Goal: Task Accomplishment & Management: Use online tool/utility

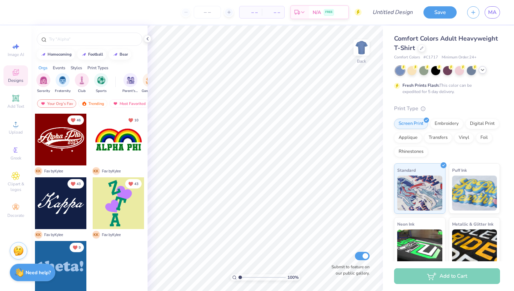
click at [484, 72] on icon at bounding box center [482, 70] width 6 height 6
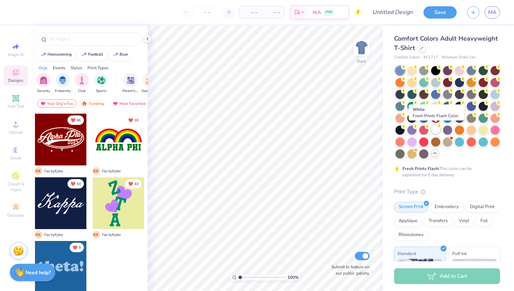
click at [434, 131] on div at bounding box center [435, 129] width 9 height 9
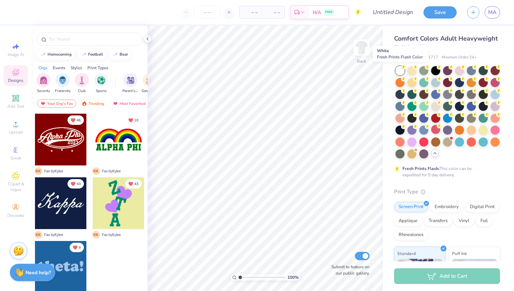
click at [402, 70] on div at bounding box center [399, 70] width 9 height 9
click at [447, 94] on div at bounding box center [447, 93] width 9 height 9
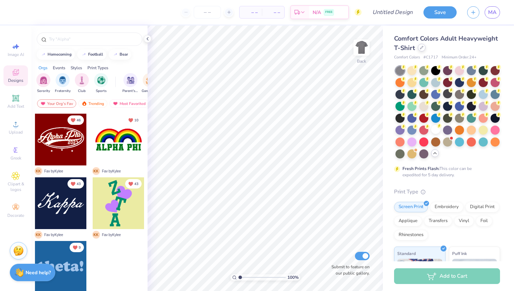
click at [424, 48] on div at bounding box center [422, 48] width 8 height 8
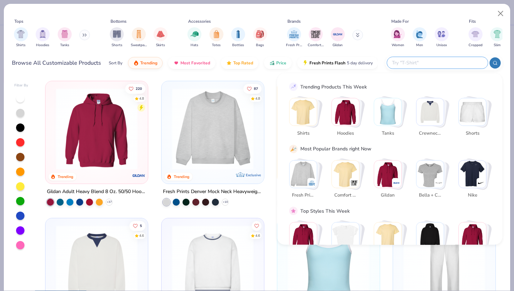
click at [441, 63] on input "text" at bounding box center [437, 63] width 92 height 8
click at [298, 108] on img "Stack Card Button Shirts" at bounding box center [302, 111] width 27 height 27
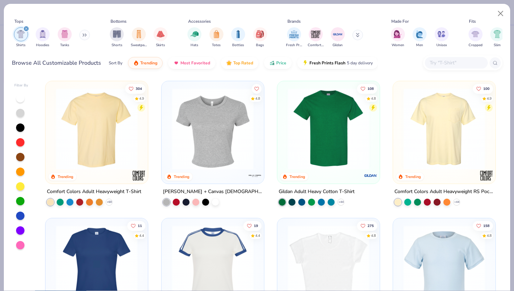
click at [298, 108] on img at bounding box center [328, 128] width 88 height 81
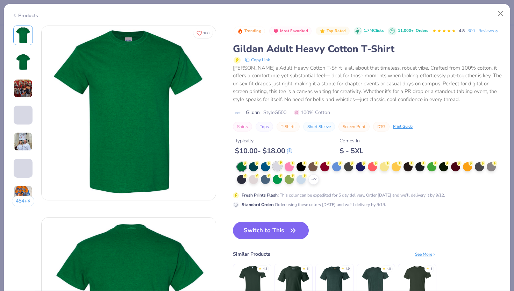
click at [274, 165] on div at bounding box center [277, 165] width 9 height 9
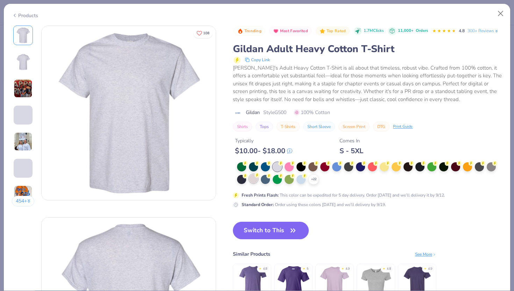
click at [255, 183] on div at bounding box center [253, 178] width 9 height 9
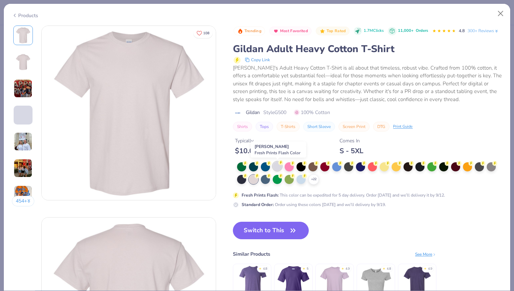
click at [280, 164] on circle at bounding box center [280, 162] width 5 height 5
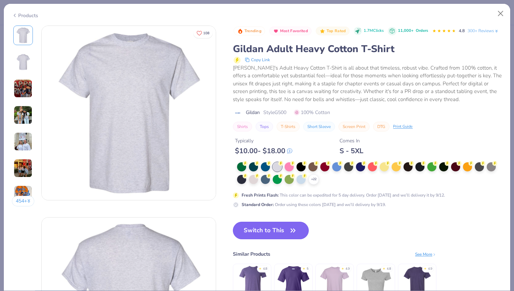
click at [275, 236] on button "Switch to This" at bounding box center [271, 230] width 76 height 17
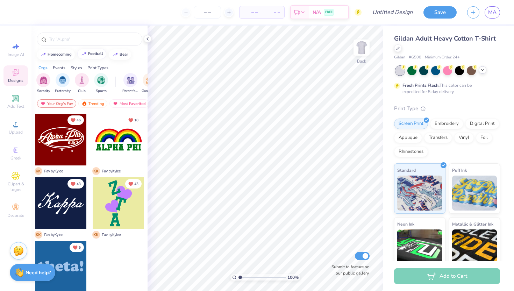
click at [93, 55] on div "football" at bounding box center [95, 54] width 15 height 4
type input "football"
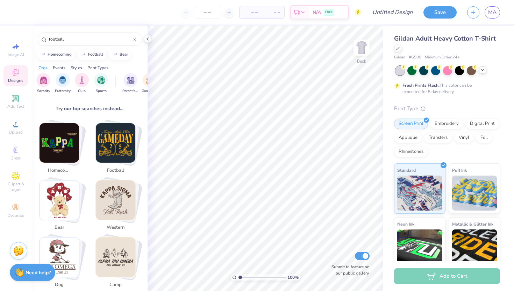
scroll to position [103, 0]
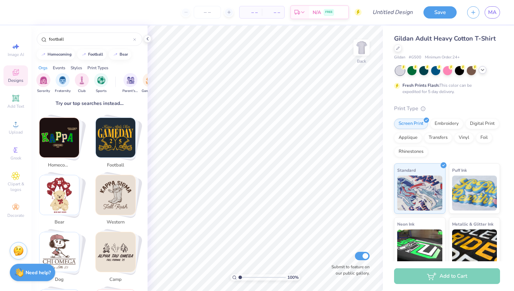
click at [115, 162] on span "football" at bounding box center [115, 165] width 23 height 7
click at [130, 134] on img "Stack Card Button football" at bounding box center [115, 137] width 39 height 39
click at [112, 134] on img "Stack Card Button football" at bounding box center [115, 137] width 39 height 39
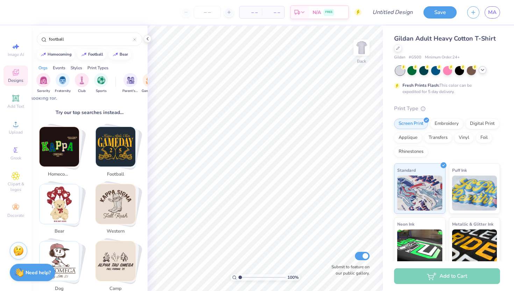
scroll to position [84, 0]
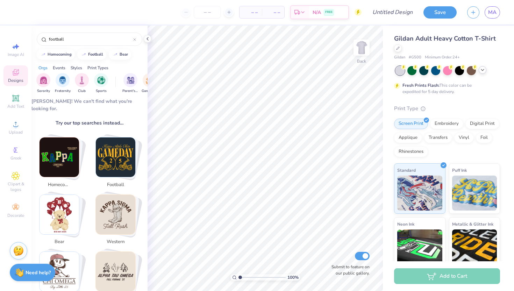
click at [127, 154] on img "Stack Card Button football" at bounding box center [115, 156] width 39 height 39
click at [19, 71] on icon at bounding box center [16, 72] width 8 height 8
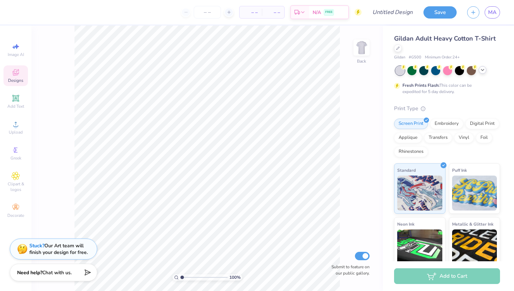
click at [13, 82] on span "Designs" at bounding box center [15, 81] width 15 height 6
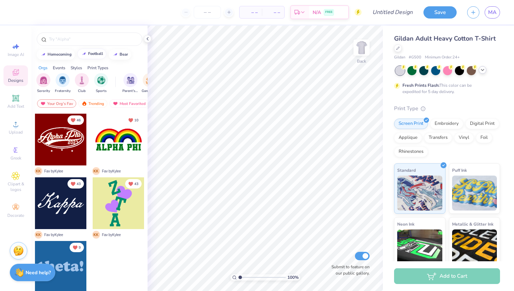
click at [96, 55] on div "football" at bounding box center [95, 54] width 15 height 4
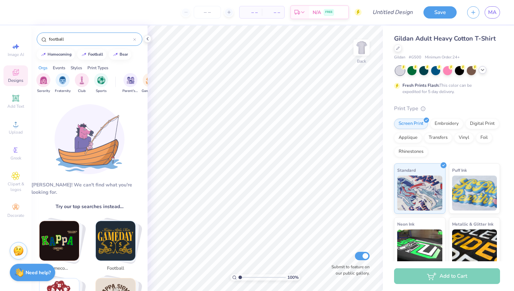
drag, startPoint x: 75, startPoint y: 41, endPoint x: 37, endPoint y: 41, distance: 38.1
click at [37, 41] on div "football" at bounding box center [90, 39] width 106 height 13
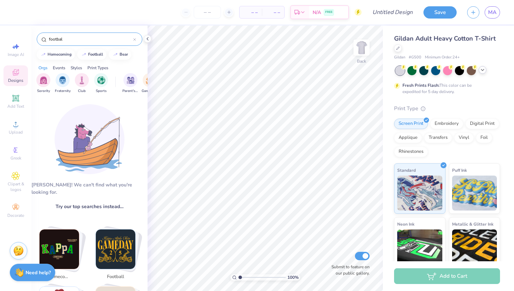
click at [79, 36] on input "footbal" at bounding box center [90, 39] width 85 height 7
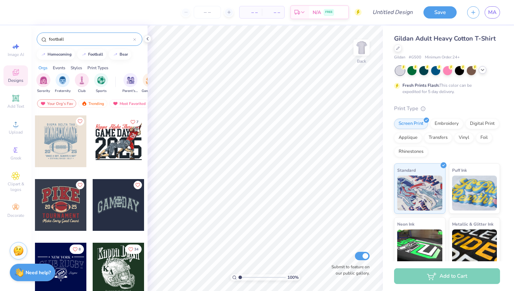
scroll to position [190, 0]
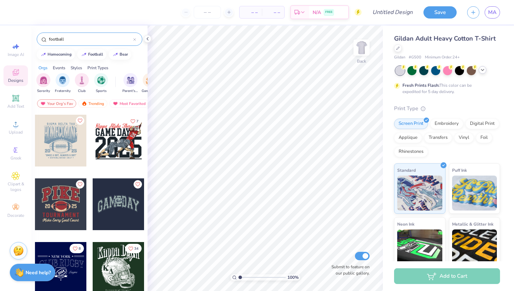
type input "football"
click at [121, 205] on div at bounding box center [119, 204] width 52 height 52
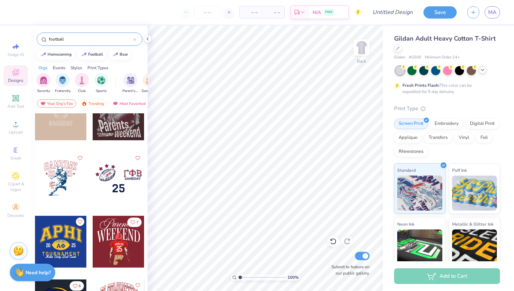
scroll to position [407, 0]
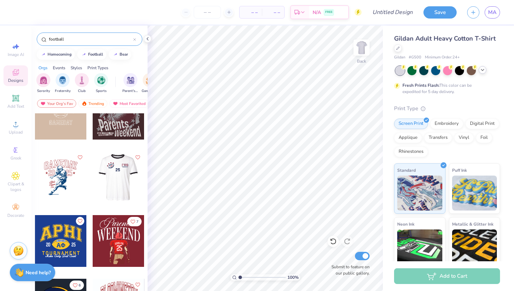
click at [127, 186] on div at bounding box center [118, 177] width 52 height 52
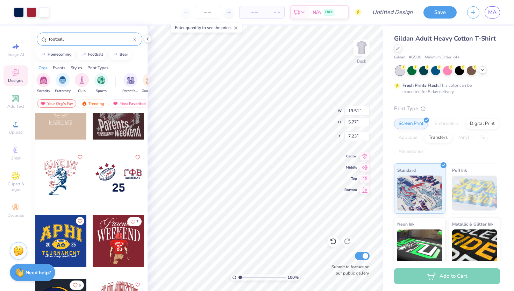
type input "7.23"
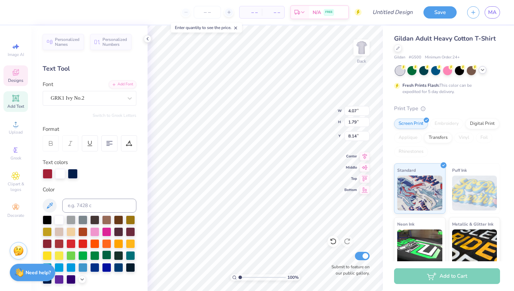
click at [109, 258] on div at bounding box center [106, 254] width 9 height 9
type input "3.00"
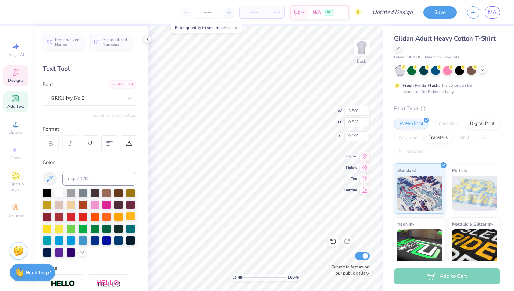
type input "4.79"
type input "2.70"
type input "1.80"
type input "11.12"
type textarea "2025"
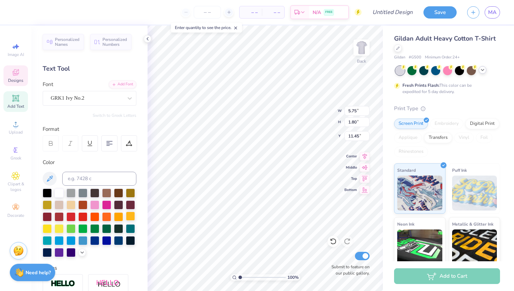
type input "11.45"
type input "1.30"
type input "1.36"
type input "8.84"
type input "14.10"
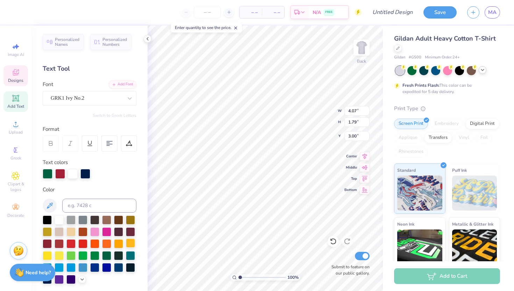
type input "5.84"
type input "2.57"
type input "3.50"
type input "0.53"
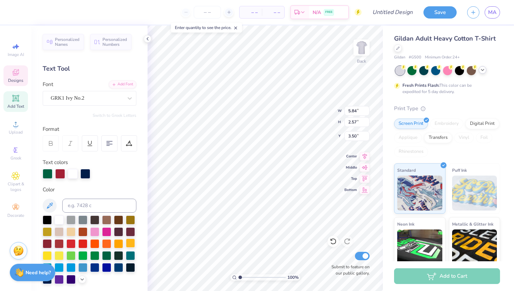
type input "4.79"
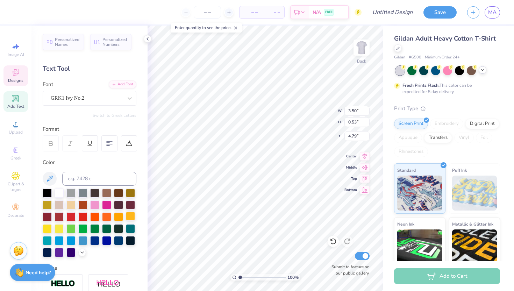
type input "5.34"
type input "0.80"
type input "5.67"
type input "4.84"
type input "0.73"
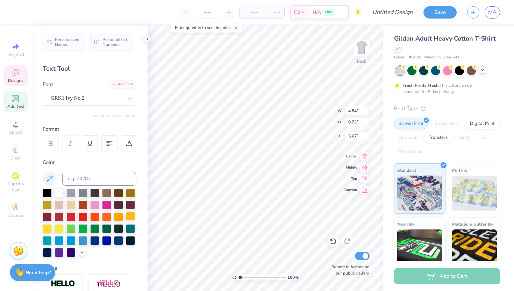
type input "5.71"
type input "3.00"
type input "14.11"
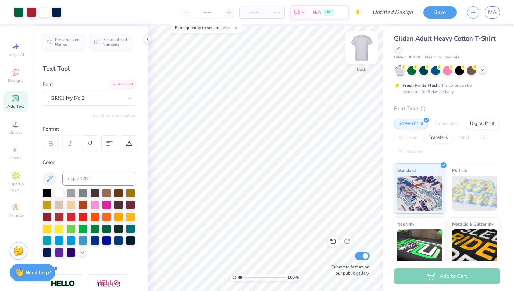
click at [359, 46] on img at bounding box center [361, 48] width 28 height 28
click at [17, 70] on icon at bounding box center [16, 72] width 8 height 8
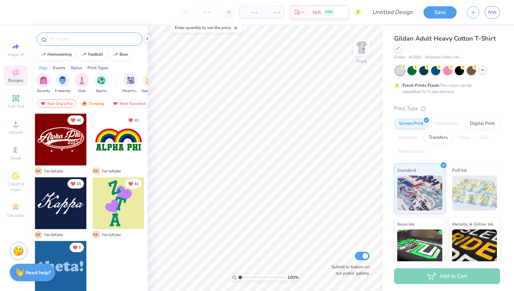
click at [72, 43] on div at bounding box center [90, 39] width 106 height 13
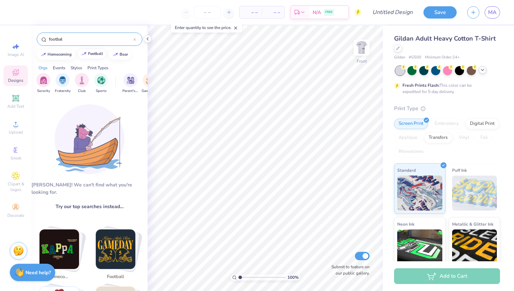
click at [94, 54] on div "football" at bounding box center [95, 54] width 15 height 4
click at [109, 251] on img "Stack Card Button football" at bounding box center [115, 248] width 39 height 39
click at [108, 251] on img "Stack Card Button football" at bounding box center [115, 248] width 39 height 39
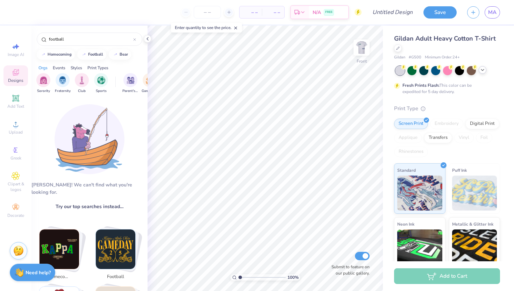
click at [108, 251] on img "Stack Card Button football" at bounding box center [115, 248] width 39 height 39
click at [237, 27] on icon at bounding box center [235, 28] width 5 height 5
click at [122, 243] on img "Stack Card Button football" at bounding box center [115, 248] width 39 height 39
click at [106, 81] on div "filter for Sports" at bounding box center [101, 79] width 14 height 14
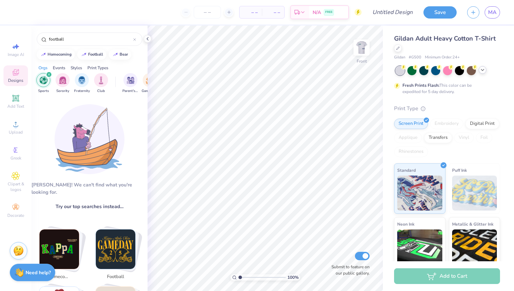
click at [48, 75] on icon "filter for Sports" at bounding box center [49, 74] width 3 height 3
click at [81, 39] on input "football" at bounding box center [90, 39] width 85 height 7
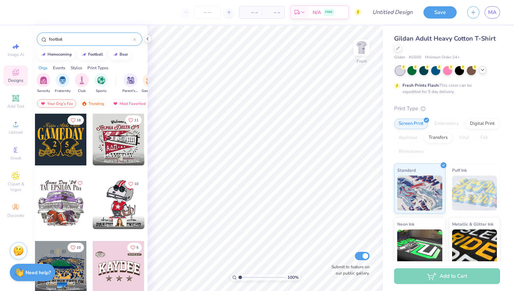
type input "football"
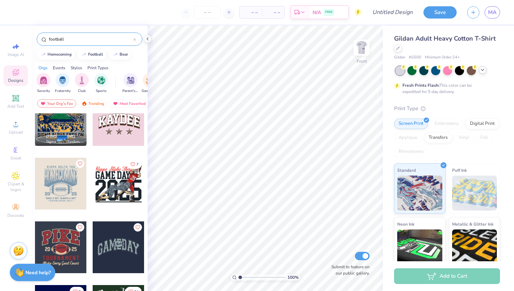
scroll to position [147, 0]
click at [125, 181] on div at bounding box center [119, 184] width 52 height 52
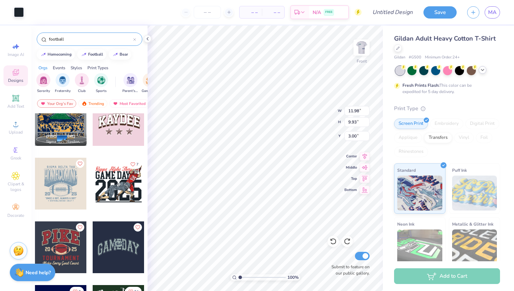
type input "9.50"
type input "1.45"
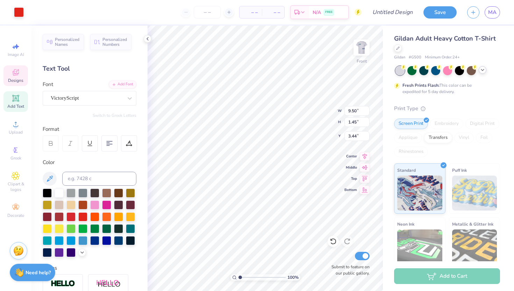
type input "3.36"
click at [109, 227] on div at bounding box center [106, 227] width 9 height 9
type input "9.48"
type input "1.53"
type input "3.30"
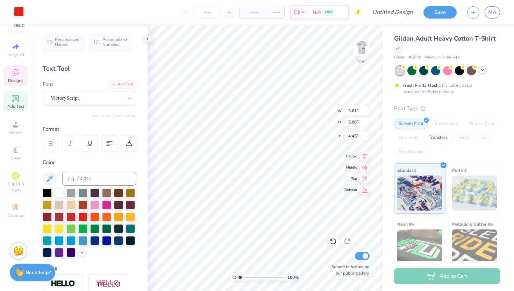
click at [22, 14] on div at bounding box center [19, 12] width 10 height 10
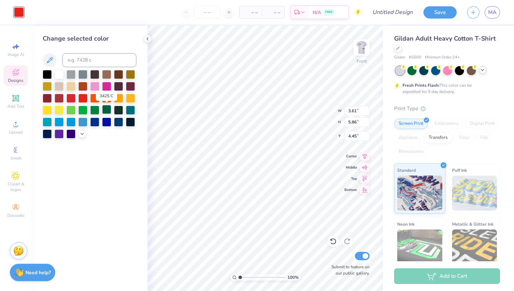
click at [107, 109] on div at bounding box center [106, 109] width 9 height 9
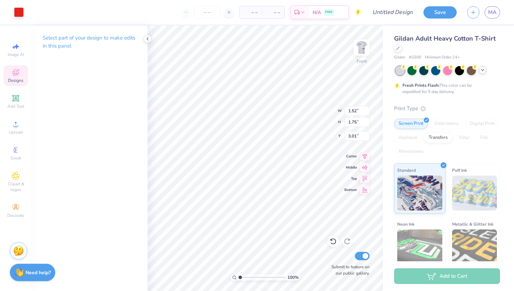
click at [19, 5] on div "Art colors" at bounding box center [12, 12] width 24 height 24
click at [19, 10] on div at bounding box center [19, 12] width 10 height 10
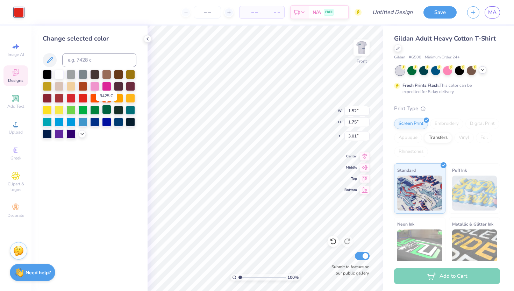
click at [107, 112] on div at bounding box center [106, 109] width 9 height 9
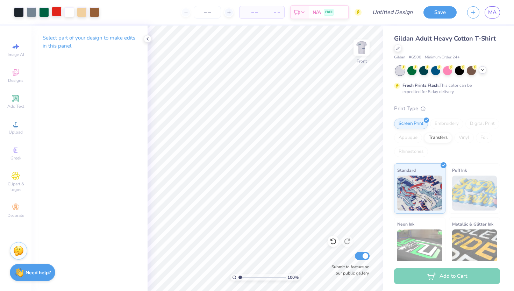
click at [59, 12] on div at bounding box center [57, 12] width 10 height 10
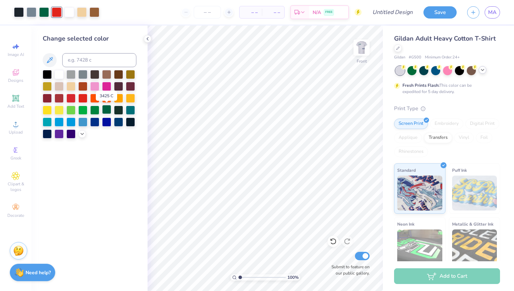
click at [111, 110] on div at bounding box center [106, 109] width 9 height 9
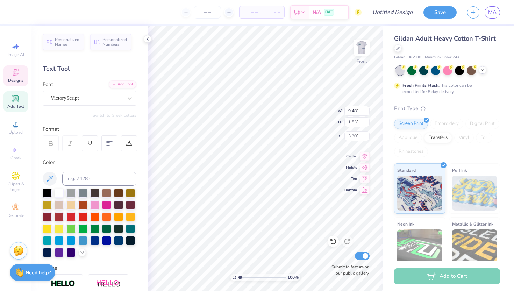
scroll to position [0, 2]
type textarea "Gamma Phi Beta"
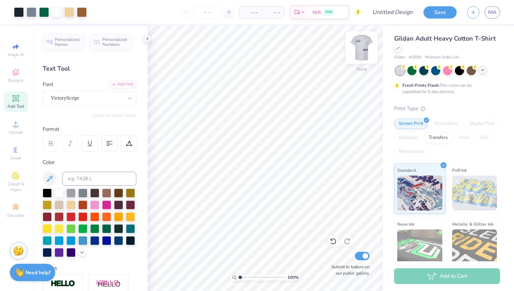
click at [360, 53] on img at bounding box center [361, 48] width 28 height 28
click at [360, 53] on img at bounding box center [361, 48] width 14 height 14
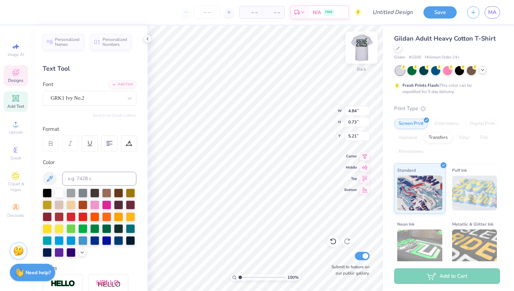
scroll to position [0, 0]
type textarea "P"
type input "5.84"
type input "2.57"
type input "3.00"
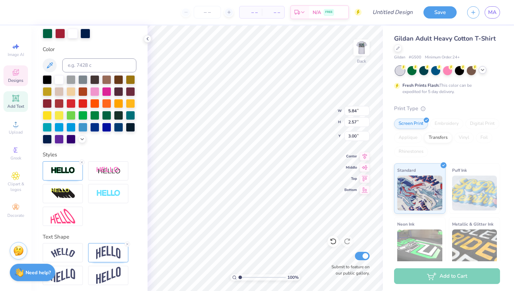
scroll to position [143, 0]
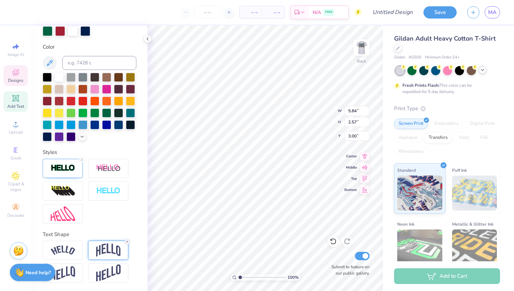
click at [127, 241] on line at bounding box center [127, 241] width 2 height 2
type input "2.28"
type input "3.00"
click at [86, 33] on div at bounding box center [85, 31] width 10 height 10
click at [48, 80] on div at bounding box center [47, 76] width 9 height 9
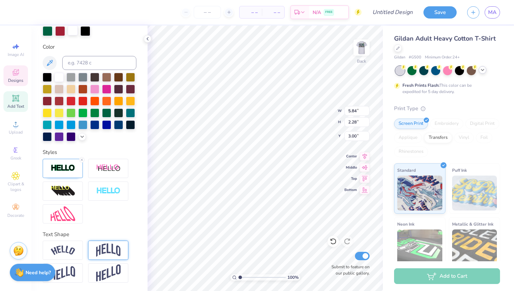
click at [74, 29] on div at bounding box center [73, 31] width 10 height 10
click at [107, 113] on div at bounding box center [106, 112] width 9 height 9
click at [59, 75] on div at bounding box center [59, 76] width 9 height 9
type input "3.15"
type input "2.57"
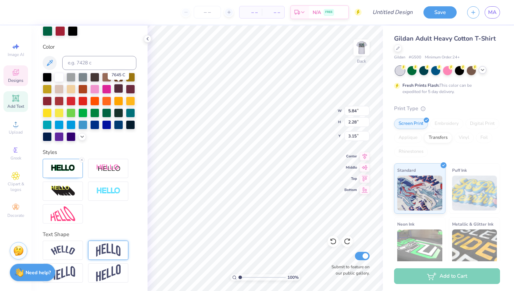
type input "3.00"
click at [128, 242] on line at bounding box center [127, 241] width 2 height 2
type input "2.28"
type input "3.15"
click at [14, 70] on icon at bounding box center [16, 72] width 8 height 8
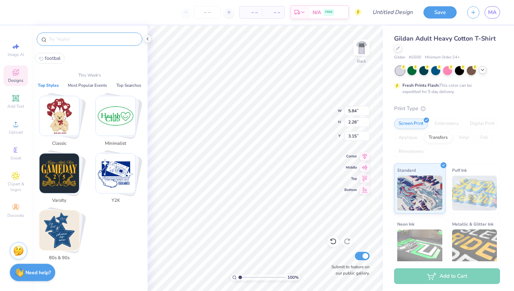
click at [73, 41] on input "text" at bounding box center [92, 39] width 89 height 7
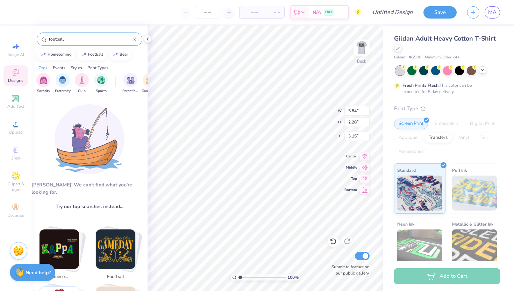
type input "football"
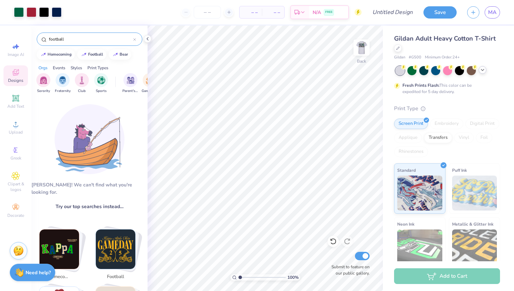
click at [103, 41] on input "football" at bounding box center [90, 39] width 85 height 7
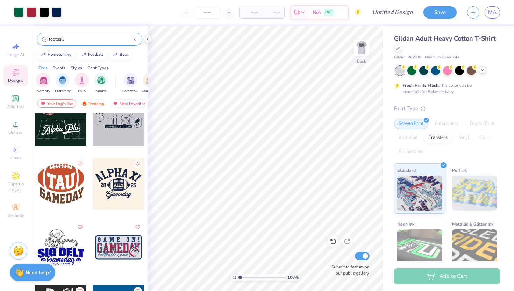
scroll to position [2691, 0]
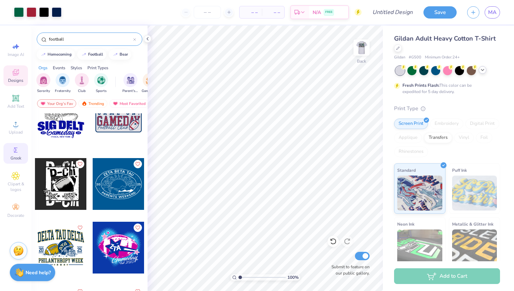
click at [19, 148] on icon at bounding box center [16, 150] width 8 height 8
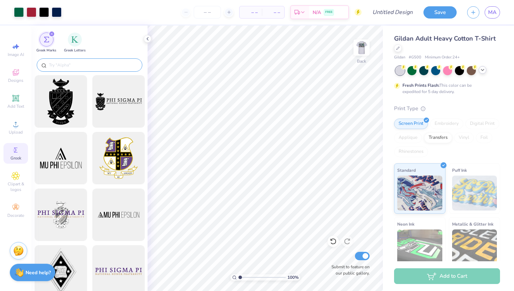
click at [85, 63] on input "text" at bounding box center [92, 65] width 89 height 7
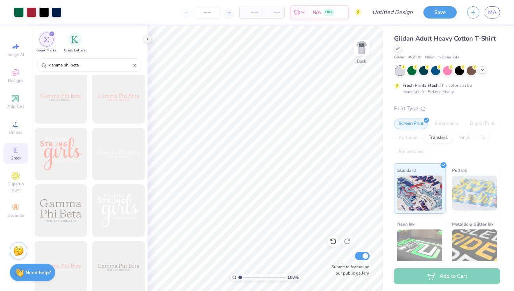
scroll to position [916, 0]
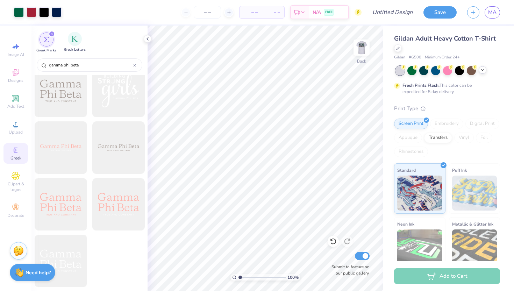
type input "gamma phi beta"
click at [81, 40] on div "Greek Letters" at bounding box center [75, 42] width 22 height 21
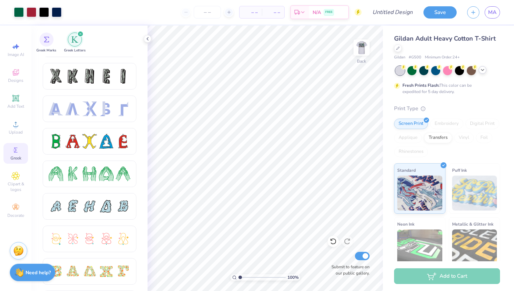
scroll to position [0, 0]
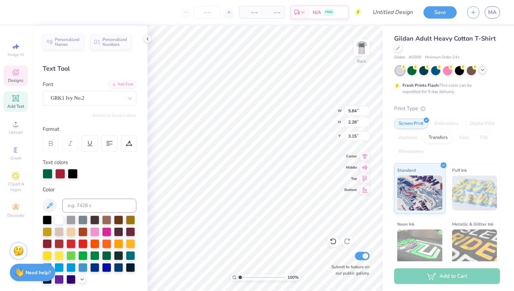
type input "3.29"
click at [64, 174] on div at bounding box center [60, 174] width 10 height 10
click at [47, 232] on div at bounding box center [47, 230] width 9 height 9
click at [128, 265] on div at bounding box center [130, 266] width 9 height 9
click at [57, 174] on div at bounding box center [60, 174] width 10 height 10
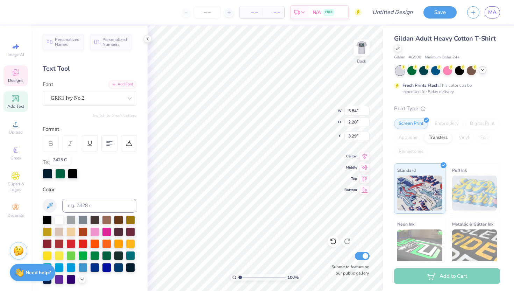
click at [59, 174] on div at bounding box center [60, 174] width 10 height 10
click at [134, 221] on div at bounding box center [130, 219] width 9 height 9
click at [48, 174] on div at bounding box center [48, 173] width 10 height 10
click at [106, 255] on div at bounding box center [106, 254] width 9 height 9
click at [57, 173] on div at bounding box center [60, 173] width 10 height 10
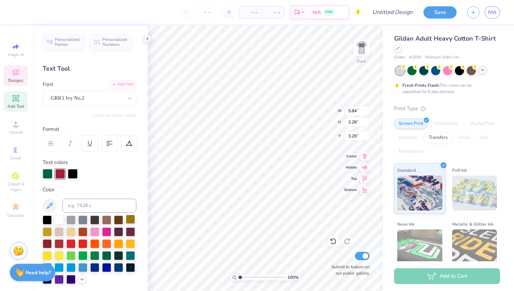
click at [132, 218] on div at bounding box center [130, 219] width 9 height 9
click at [73, 174] on div at bounding box center [73, 173] width 10 height 10
drag, startPoint x: 131, startPoint y: 224, endPoint x: 131, endPoint y: 228, distance: 4.5
click at [131, 224] on div at bounding box center [130, 219] width 9 height 9
click at [131, 232] on div at bounding box center [130, 230] width 9 height 9
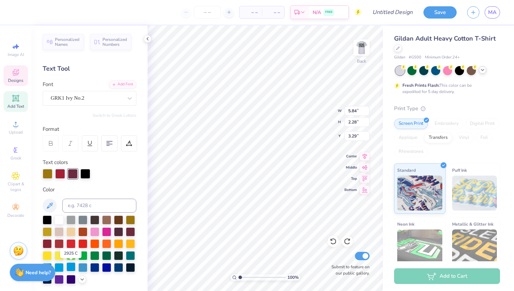
click at [72, 269] on div at bounding box center [70, 266] width 9 height 9
click at [50, 171] on div at bounding box center [48, 173] width 10 height 10
click at [107, 255] on div at bounding box center [106, 254] width 9 height 9
click at [78, 174] on div at bounding box center [73, 173] width 10 height 10
click at [129, 220] on div at bounding box center [130, 219] width 9 height 9
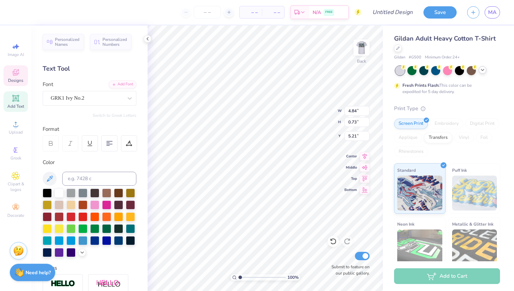
type input "5.57"
click at [46, 192] on div at bounding box center [47, 192] width 9 height 9
type input "5.75"
type input "1.80"
type input "14.12"
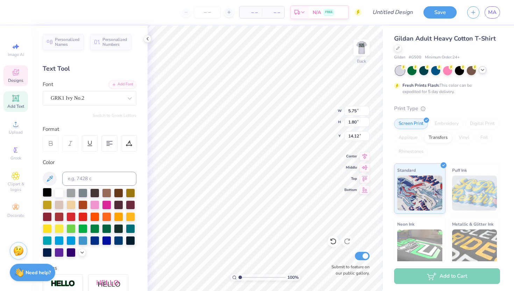
click at [48, 193] on div at bounding box center [47, 192] width 9 height 9
type input "5.84"
type input "2.28"
type input "3.29"
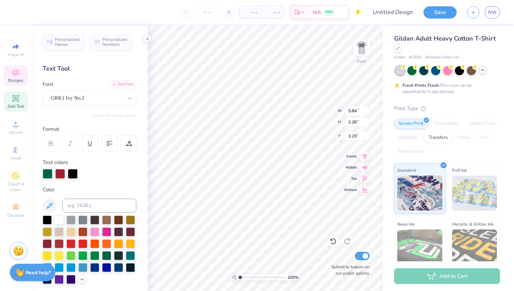
type input "4.84"
type input "0.73"
type input "5.57"
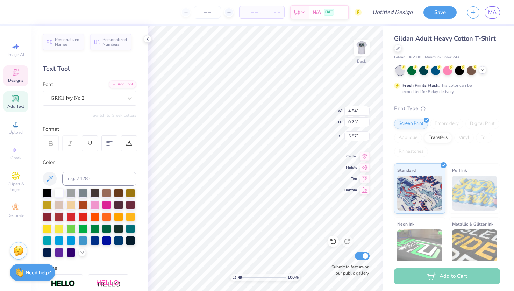
type textarea "P"
type textarea "Parents weekend"
type input "6.86"
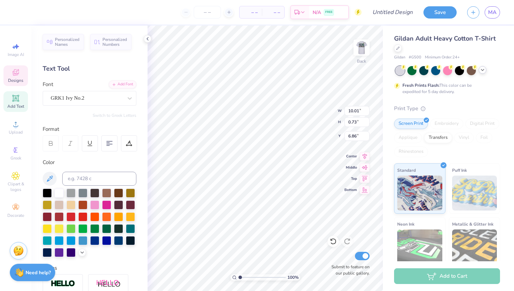
type textarea "parents weekend"
type input "9.94"
type textarea "GFB"
type input "8.31"
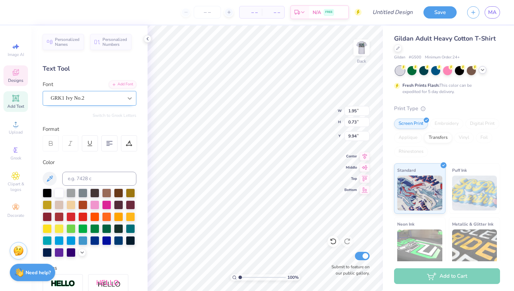
type input "3.10"
type input "9.87"
click at [106, 231] on div at bounding box center [106, 227] width 9 height 9
click at [116, 229] on div at bounding box center [118, 227] width 9 height 9
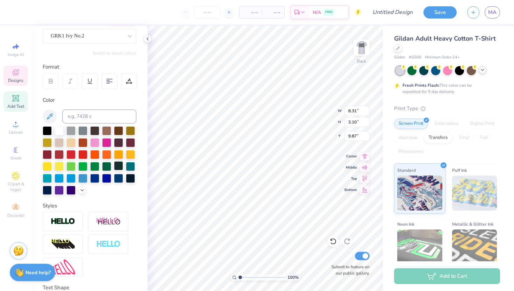
scroll to position [115, 0]
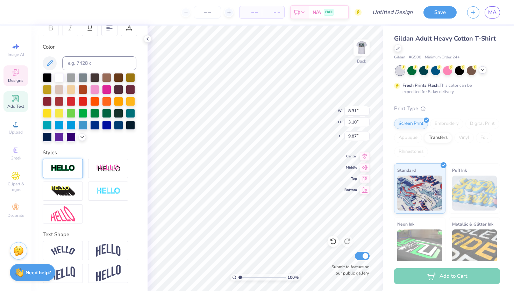
click at [75, 168] on div at bounding box center [63, 168] width 40 height 19
type input "8.37"
type input "3.16"
type input "9.84"
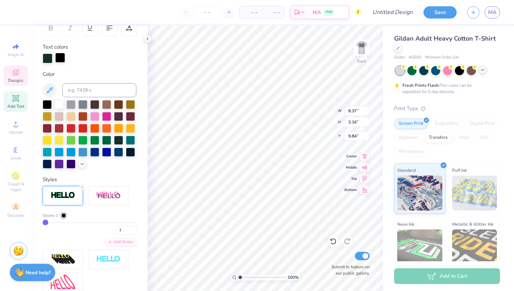
click at [59, 59] on div at bounding box center [60, 58] width 10 height 10
click at [129, 106] on div at bounding box center [130, 103] width 9 height 9
type input "3.84"
type input "1.45"
type input "5.84"
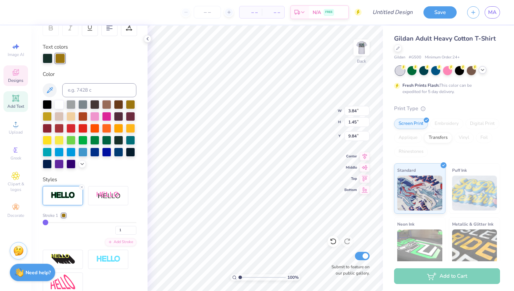
type input "2.28"
type input "3.29"
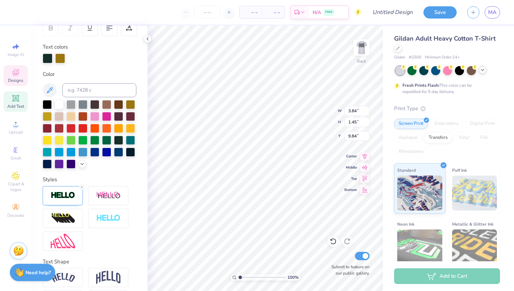
type input "3.00"
type input "5.95"
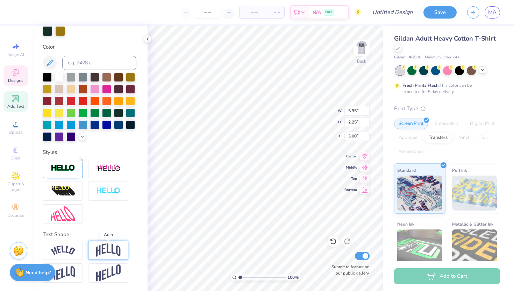
click at [107, 255] on img at bounding box center [108, 249] width 24 height 13
type input "3.47"
type input "2.39"
click at [65, 247] on img at bounding box center [63, 249] width 24 height 9
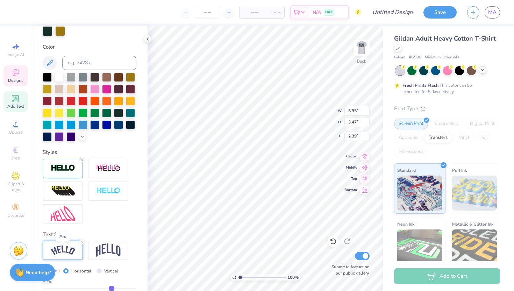
type input "8.81"
type input "3.12"
type input "2.57"
click at [104, 251] on img at bounding box center [108, 249] width 24 height 13
type input "5.95"
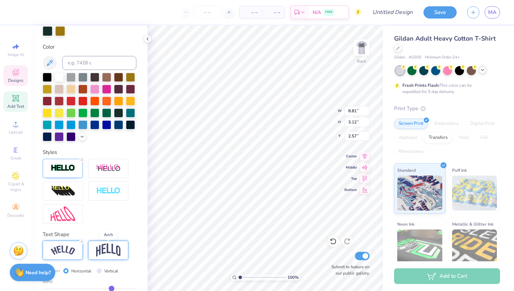
type input "3.47"
type input "2.39"
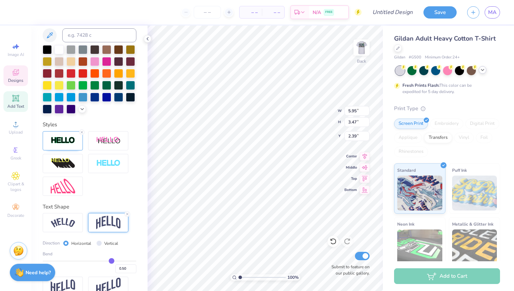
scroll to position [174, 0]
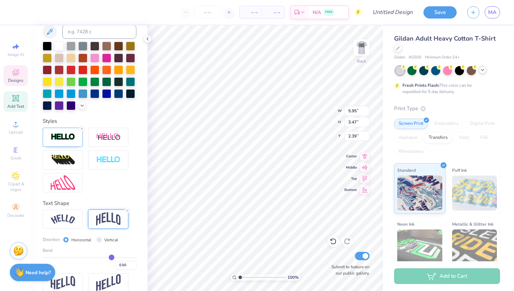
type input "0.53"
type input "0.5"
type input "0.50"
type input "0.48"
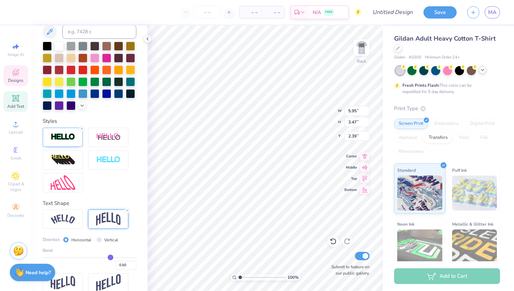
type input "0.48"
type input "0.45"
type input "0.42"
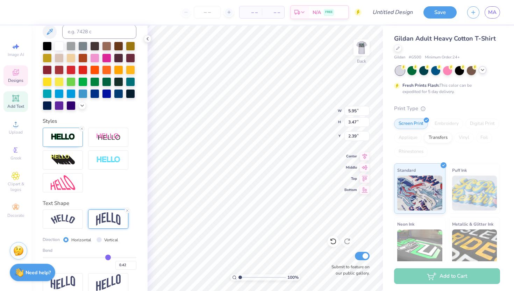
type input "0.38"
type input "0.36"
type input "0.34"
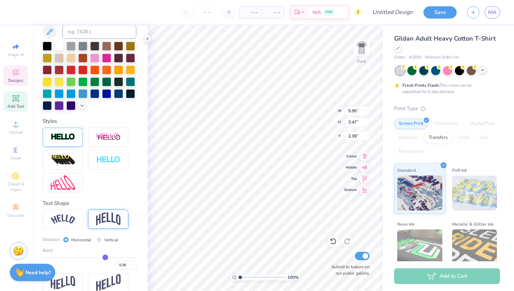
type input "0.34"
type input "0.32"
type input "0.3"
type input "0.30"
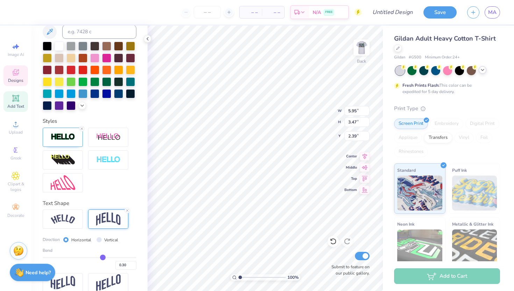
type input "0.28"
type input "0.27"
type input "0.26"
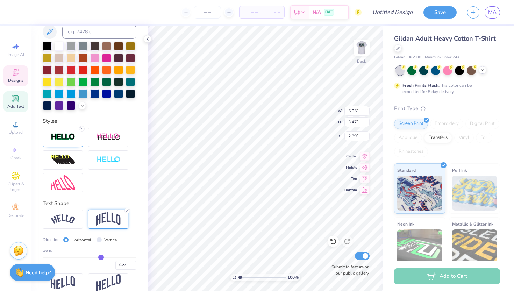
type input "0.26"
type input "0.25"
type input "0.24"
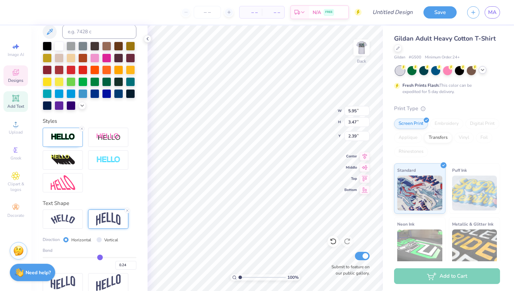
type input "0.23"
type input "0.22"
type input "0.21"
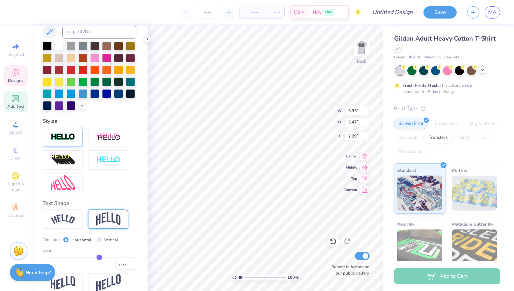
type input "0.21"
type input "0.19"
type input "0.18"
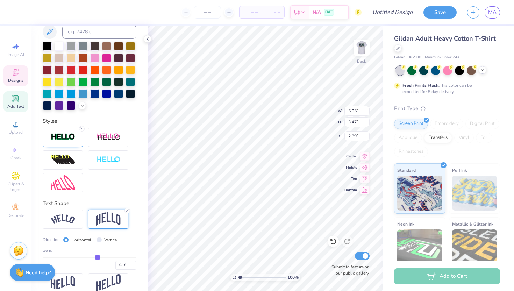
type input "0.17"
type input "0.16"
type input "0.15"
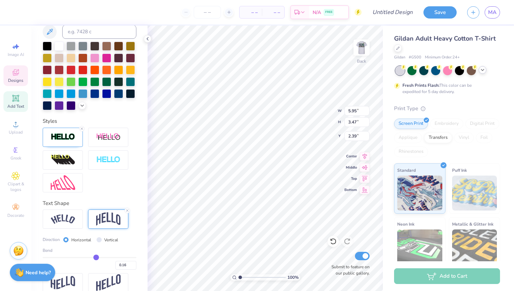
type input "0.15"
type input "0.14"
type input "0.13"
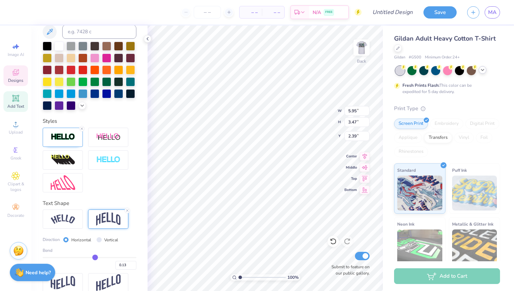
type input "0.12"
drag, startPoint x: 113, startPoint y: 256, endPoint x: 94, endPoint y: 253, distance: 18.7
click at [94, 257] on input "range" at bounding box center [90, 257] width 94 height 1
type input "0.08"
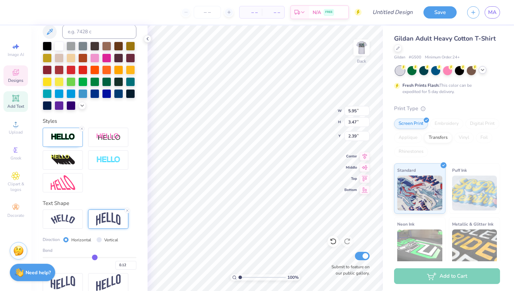
type input "0.08"
type input "2.53"
type input "2.86"
type input "0.06"
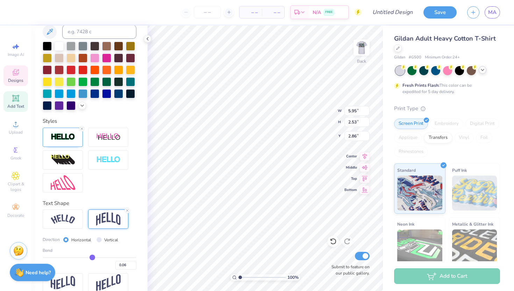
type input "0.01"
type input "-0.08"
type input "-0.14"
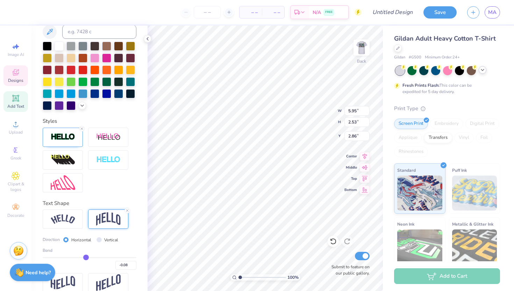
type input "-0.14"
type input "-0.22"
type input "-0.25"
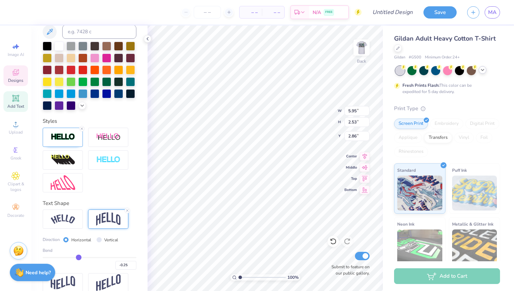
type input "-0.3"
type input "-0.30"
type input "-0.32"
type input "-0.35"
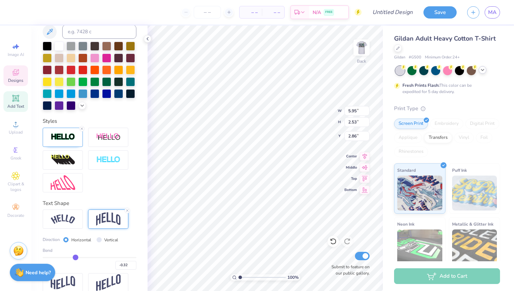
type input "-0.35"
type input "-0.36"
type input "-0.35"
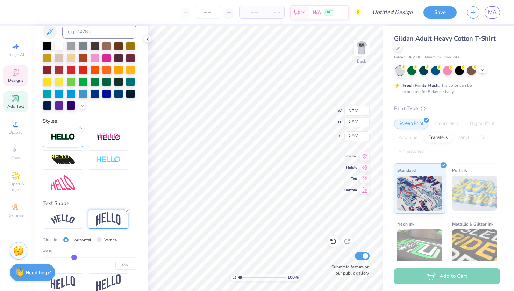
type input "-0.34"
type input "-0.33"
type input "-0.32"
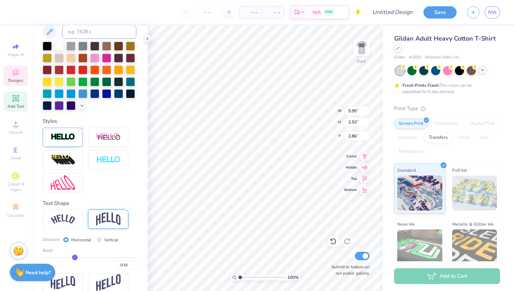
type input "-0.32"
type input "-0.3"
type input "-0.30"
type input "-0.27"
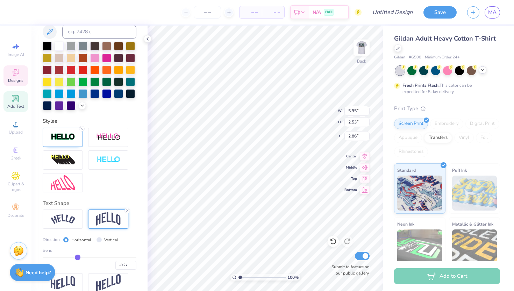
type input "-0.23"
type input "-0.19"
type input "-0.15"
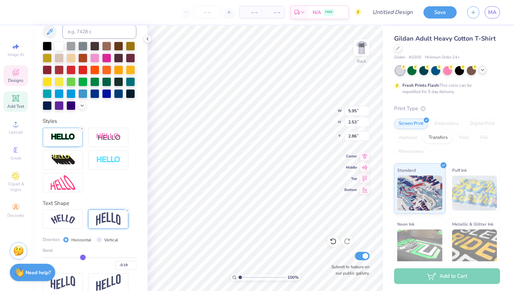
type input "-0.15"
type input "-0.11"
type input "-0.08"
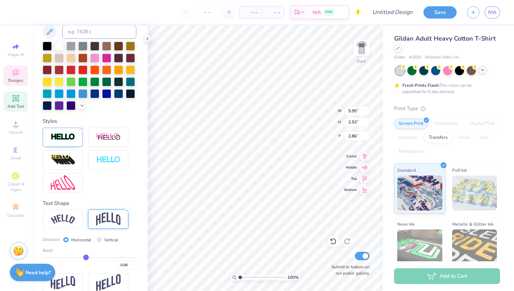
type input "-0.05"
type input "-0.02"
type input "0"
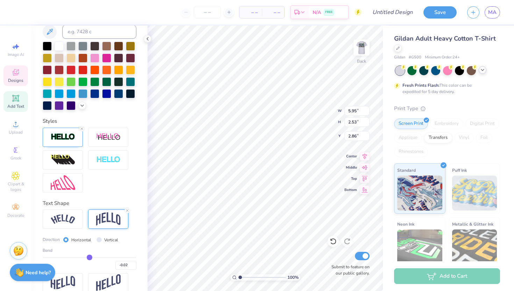
type input "0.00"
type input "0.03"
type input "0.07"
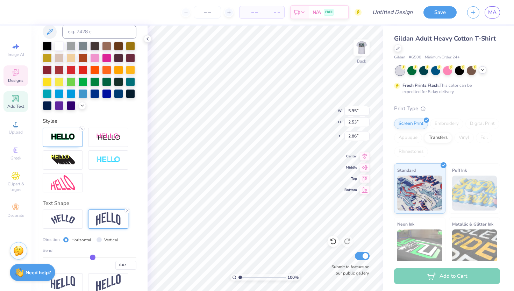
type input "0.09"
type input "0.11"
drag, startPoint x: 93, startPoint y: 257, endPoint x: 101, endPoint y: 261, distance: 8.8
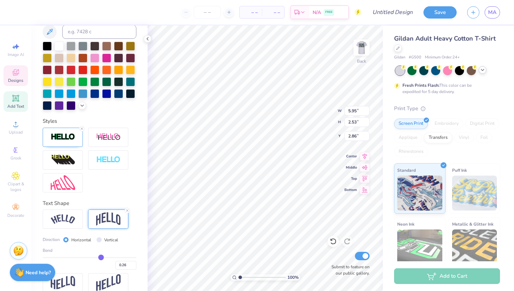
click at [101, 258] on input "range" at bounding box center [90, 257] width 94 height 1
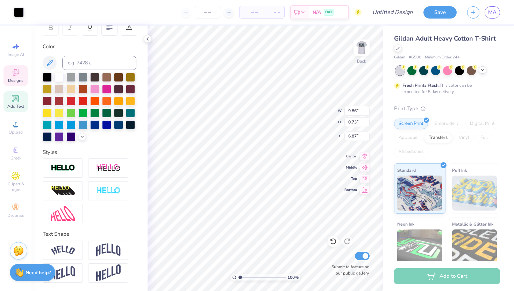
scroll to position [115, 0]
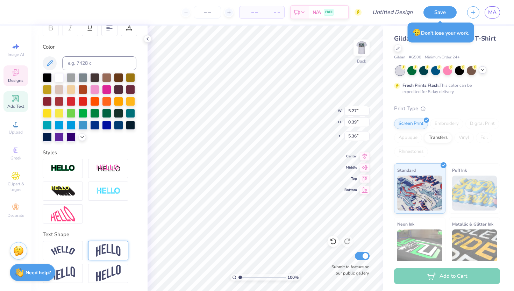
click at [115, 245] on img at bounding box center [108, 250] width 24 height 13
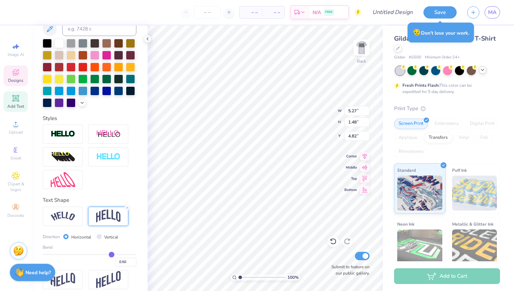
scroll to position [156, 0]
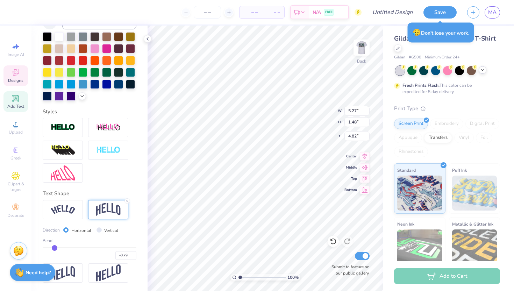
drag, startPoint x: 112, startPoint y: 247, endPoint x: 55, endPoint y: 248, distance: 57.7
click at [55, 248] on input "range" at bounding box center [90, 247] width 94 height 1
drag, startPoint x: 55, startPoint y: 248, endPoint x: 95, endPoint y: 250, distance: 40.2
click at [95, 248] on input "range" at bounding box center [90, 247] width 94 height 1
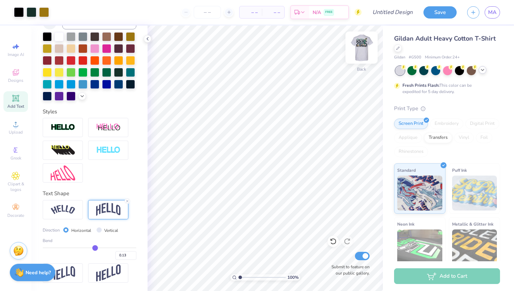
click at [366, 51] on img at bounding box center [361, 48] width 28 height 28
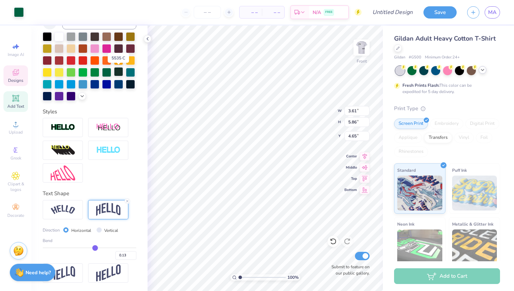
click at [120, 72] on div at bounding box center [118, 71] width 9 height 9
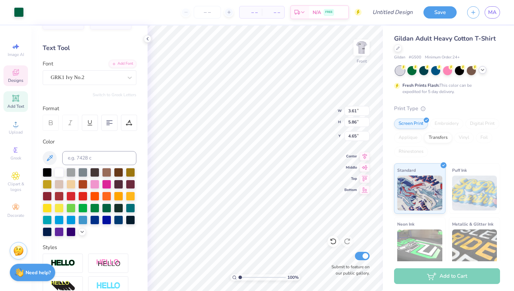
scroll to position [0, 0]
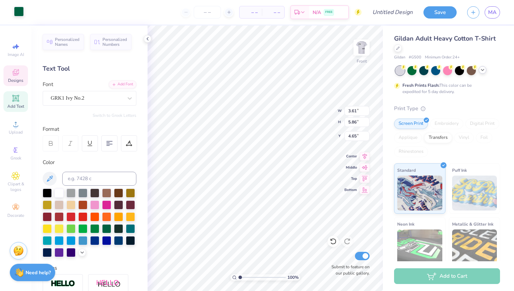
click at [20, 13] on div at bounding box center [19, 12] width 10 height 10
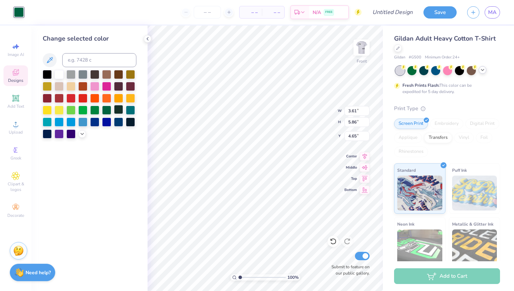
click at [118, 110] on div at bounding box center [118, 109] width 9 height 9
click at [110, 111] on div at bounding box center [106, 109] width 9 height 9
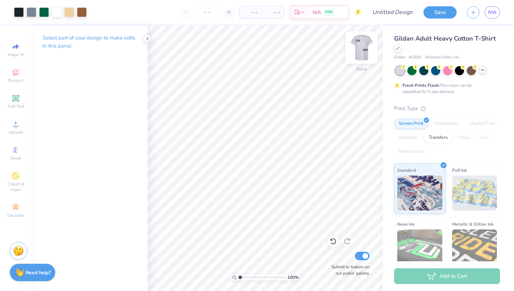
click at [370, 46] on img at bounding box center [361, 48] width 28 height 28
click at [365, 45] on img at bounding box center [361, 48] width 28 height 28
